Goal: Task Accomplishment & Management: Manage account settings

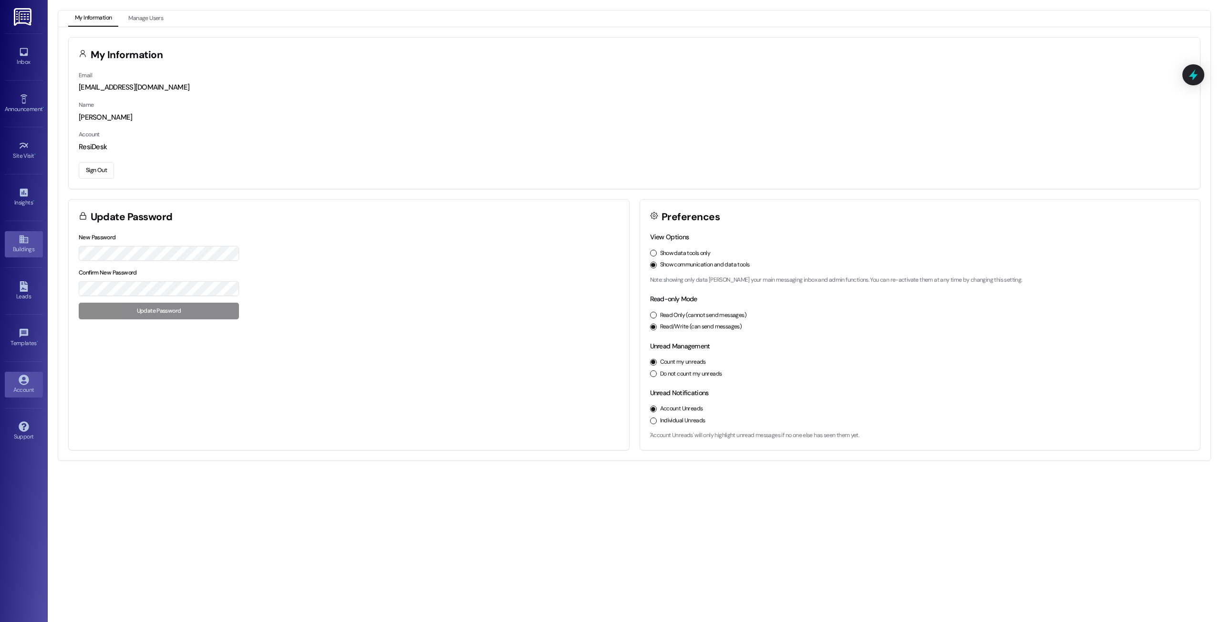
click at [10, 246] on div "Buildings" at bounding box center [24, 250] width 48 height 10
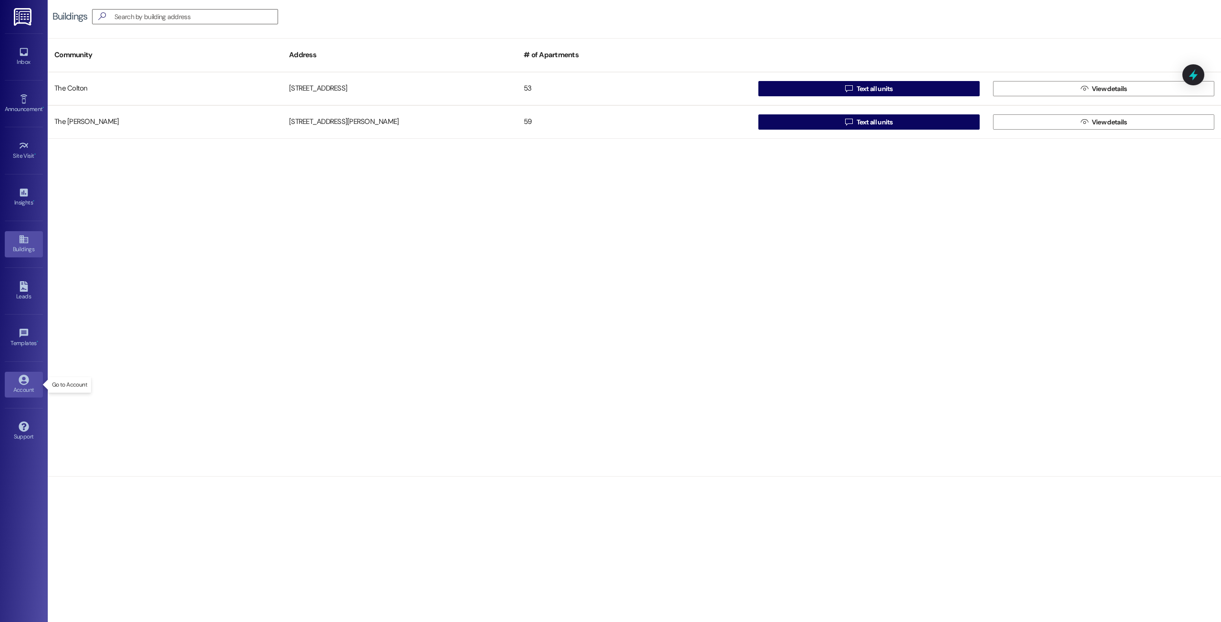
click at [25, 380] on icon at bounding box center [24, 380] width 10 height 10
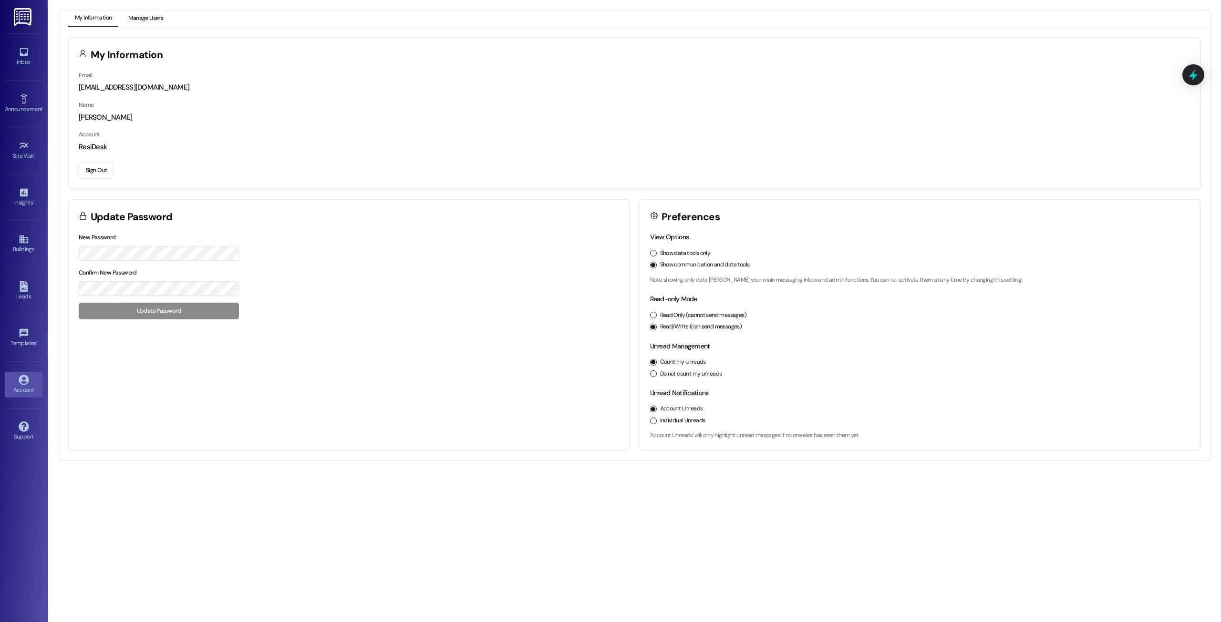
click at [159, 22] on button "Manage Users" at bounding box center [146, 18] width 48 height 16
